Goal: Navigation & Orientation: Find specific page/section

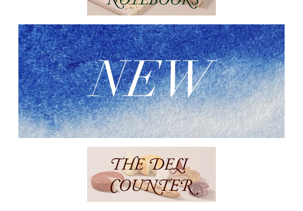
scroll to position [118, 0]
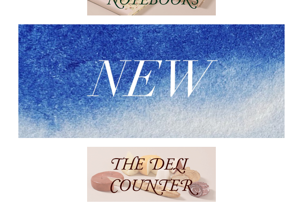
scroll to position [0, 532]
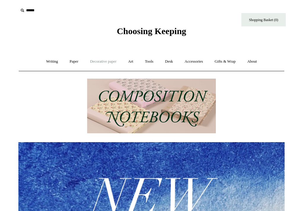
click at [95, 61] on link "Decorative paper +" at bounding box center [103, 62] width 37 height 16
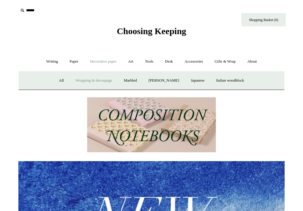
click at [93, 78] on link "Wrapping & decoupage" at bounding box center [93, 81] width 47 height 16
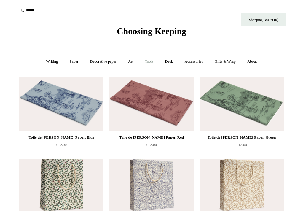
click at [156, 59] on link "Tools +" at bounding box center [148, 62] width 19 height 16
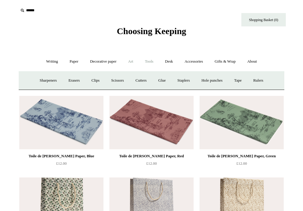
click at [129, 61] on link "Art +" at bounding box center [131, 62] width 16 height 16
click at [171, 62] on link "Desk +" at bounding box center [169, 62] width 19 height 16
click at [43, 64] on link "Writing +" at bounding box center [52, 62] width 23 height 16
click at [73, 62] on link "Paper +" at bounding box center [74, 62] width 20 height 16
click at [179, 81] on link "Greeting cards +" at bounding box center [175, 81] width 33 height 16
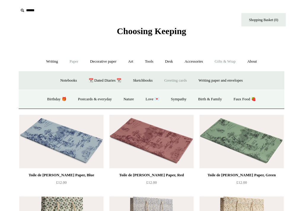
click at [227, 64] on link "Gifts & Wrap +" at bounding box center [225, 62] width 32 height 16
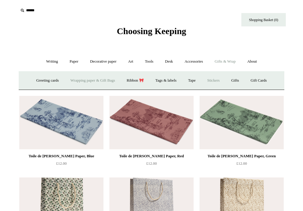
click at [217, 81] on link "Stickers" at bounding box center [213, 81] width 23 height 16
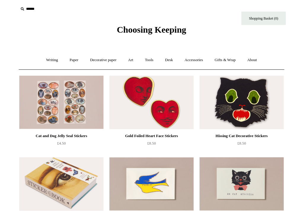
scroll to position [1, 0]
